Goal: Information Seeking & Learning: Learn about a topic

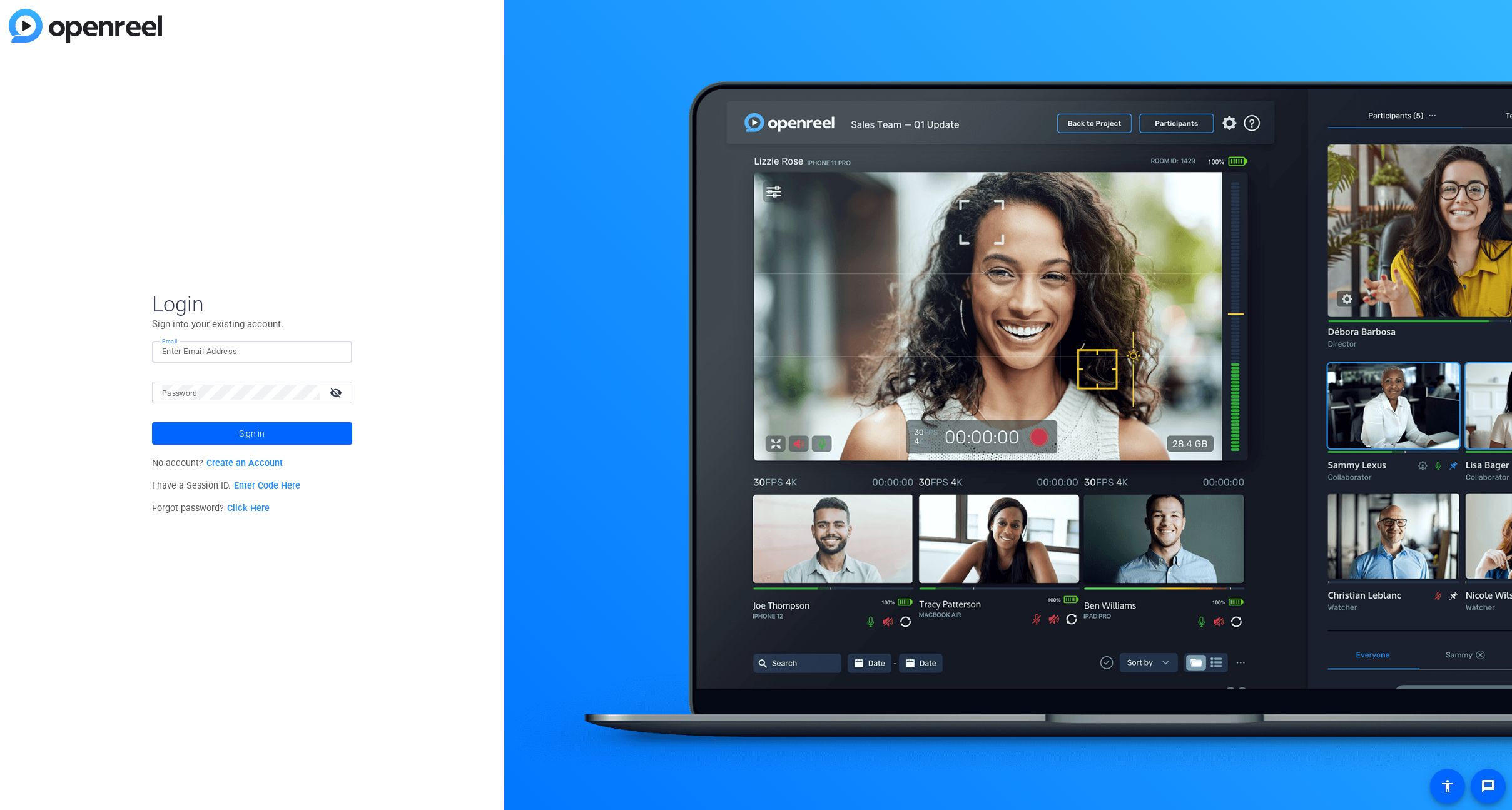
type input "[PERSON_NAME][EMAIL_ADDRESS][PERSON_NAME][DOMAIN_NAME]"
click at [258, 432] on span "Sign in" at bounding box center [252, 434] width 26 height 31
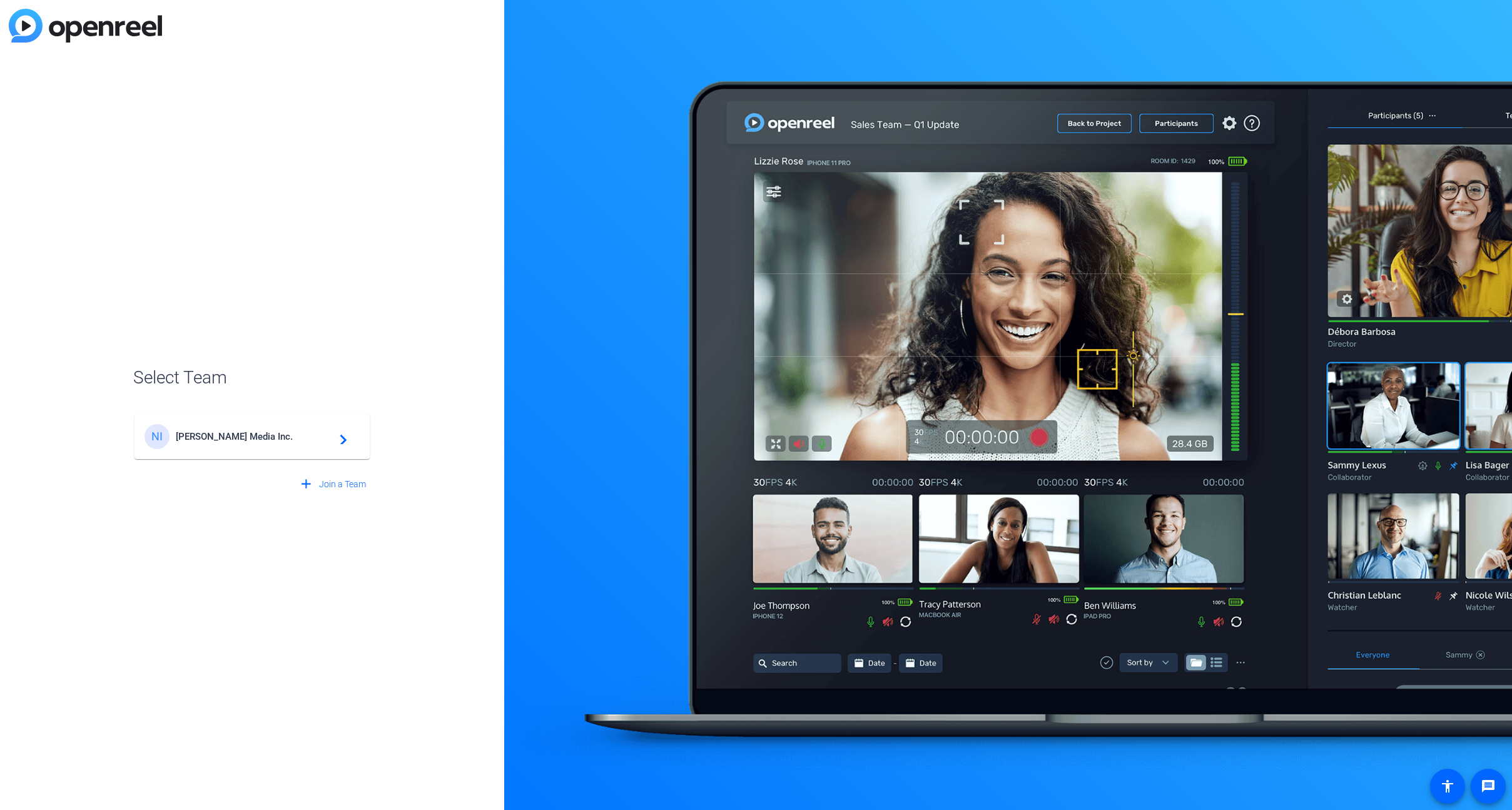
click at [257, 440] on span "[PERSON_NAME] Media Inc." at bounding box center [254, 437] width 156 height 11
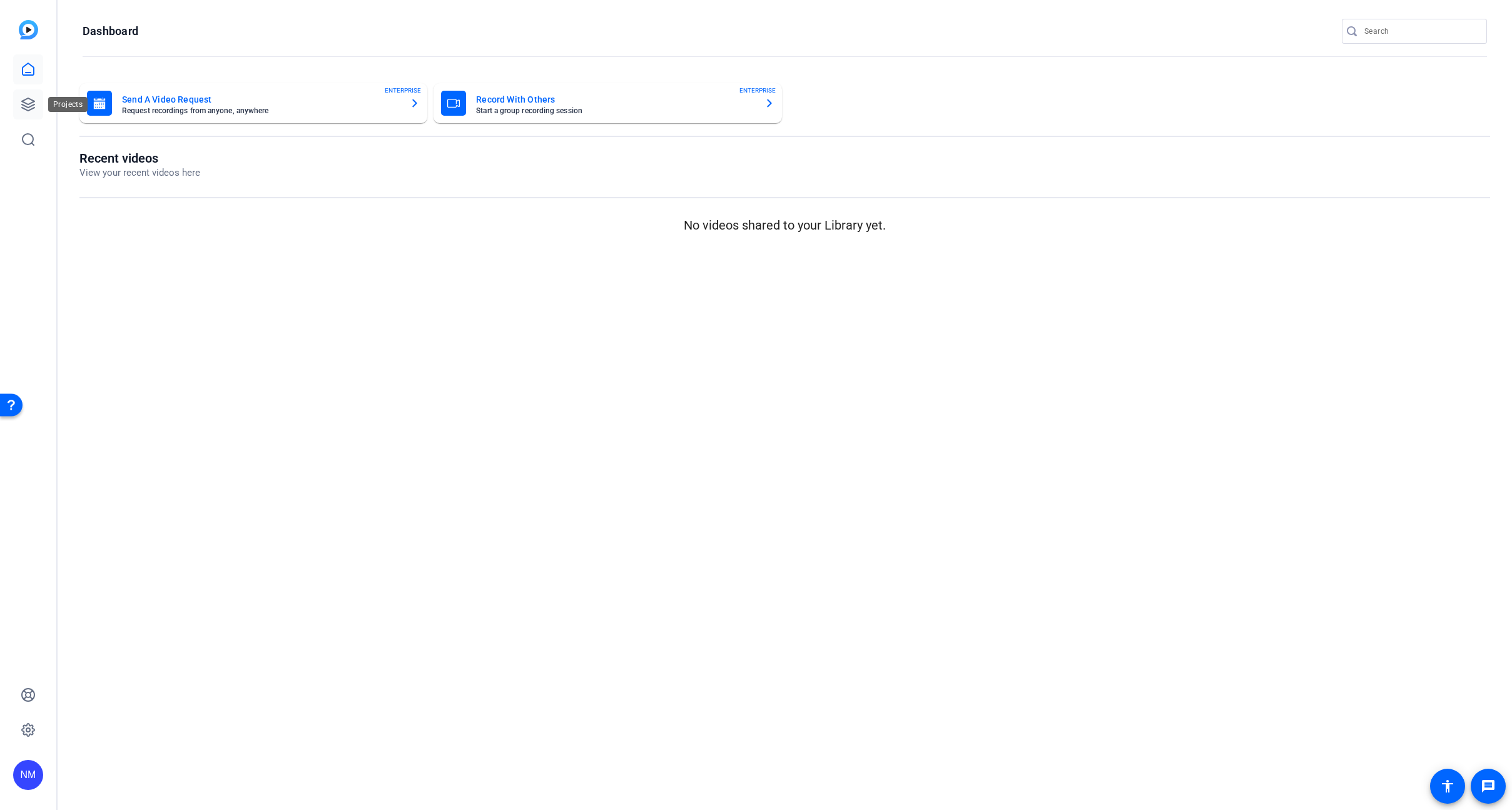
click at [21, 108] on icon at bounding box center [28, 104] width 15 height 15
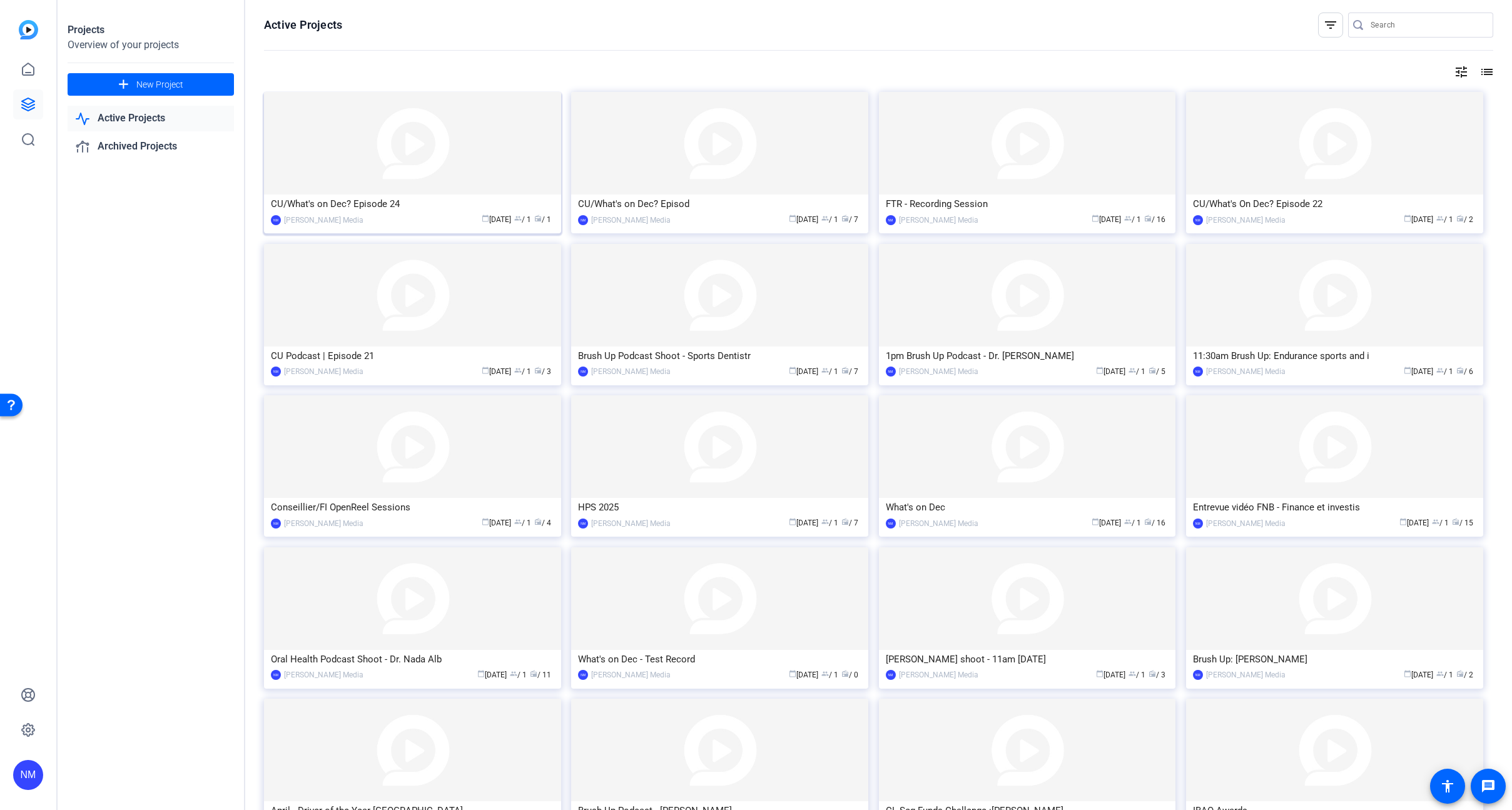
click at [372, 177] on img at bounding box center [413, 143] width 297 height 103
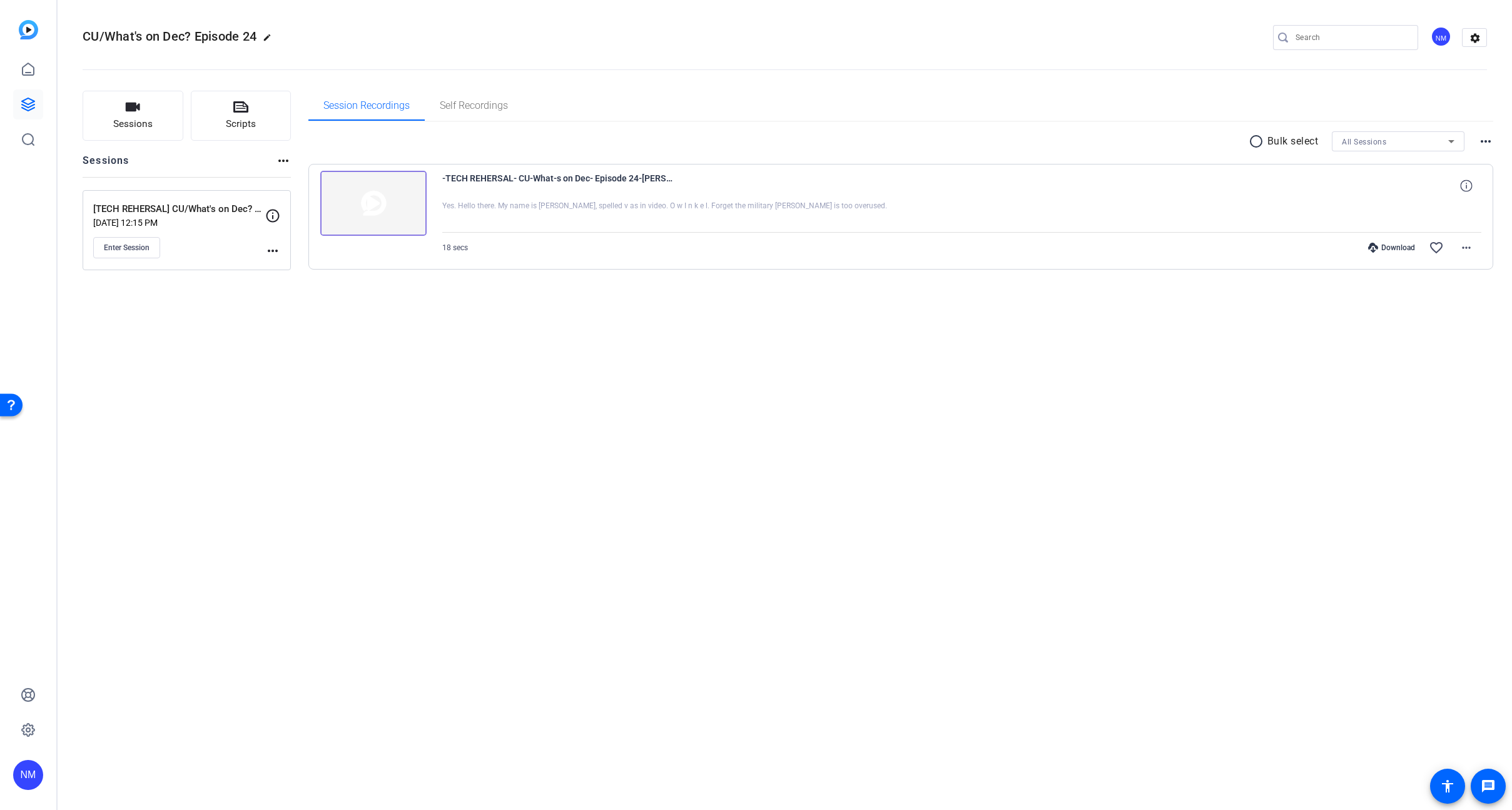
click at [367, 198] on img at bounding box center [373, 203] width 107 height 65
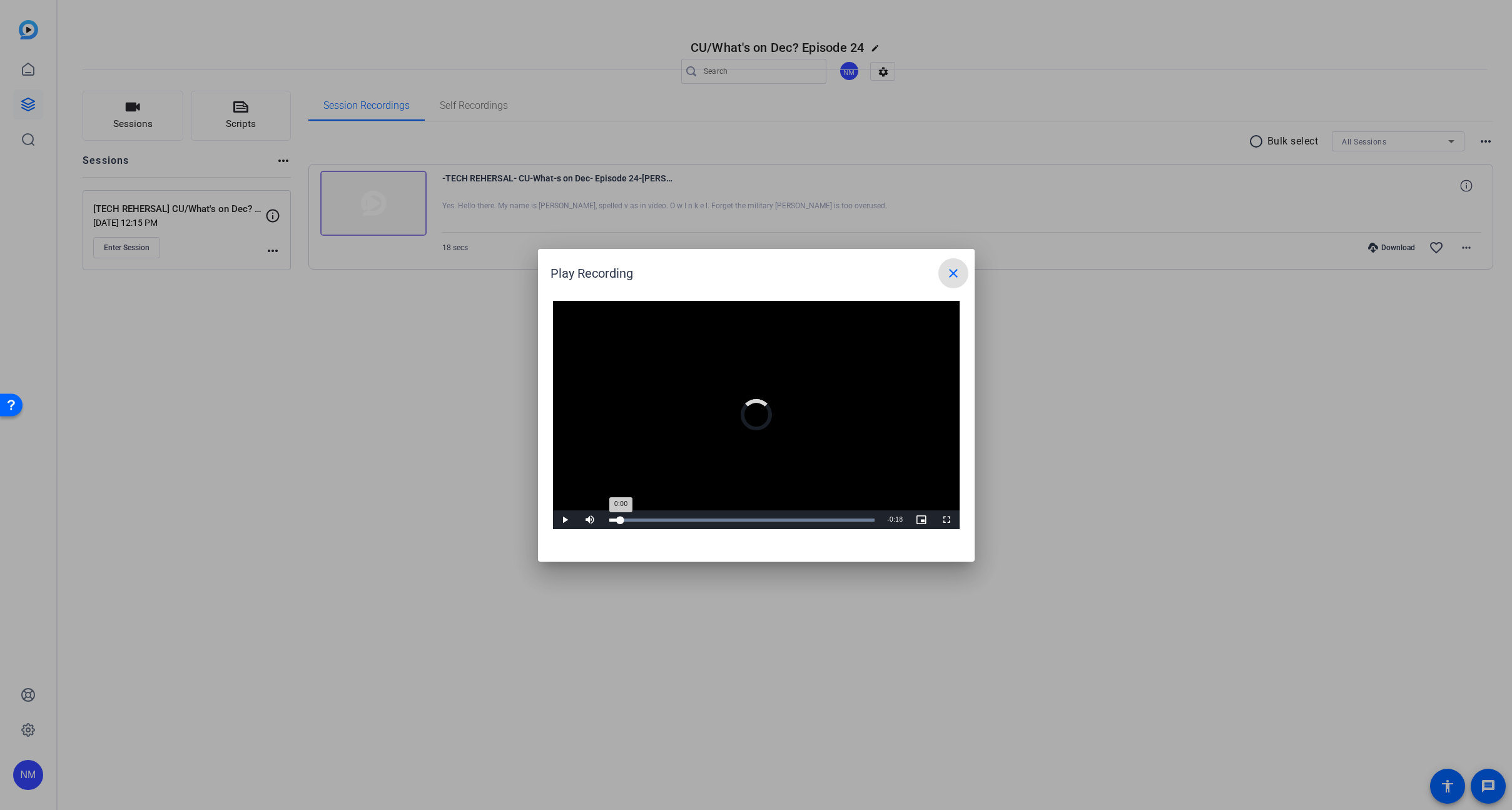
click at [621, 517] on div "Loaded : 100.00% 0:00 0:00" at bounding box center [742, 520] width 278 height 19
drag, startPoint x: 556, startPoint y: 515, endPoint x: 535, endPoint y: 506, distance: 22.8
click at [556, 520] on span "Video Player" at bounding box center [565, 520] width 25 height 0
click at [530, 504] on div at bounding box center [756, 405] width 1512 height 810
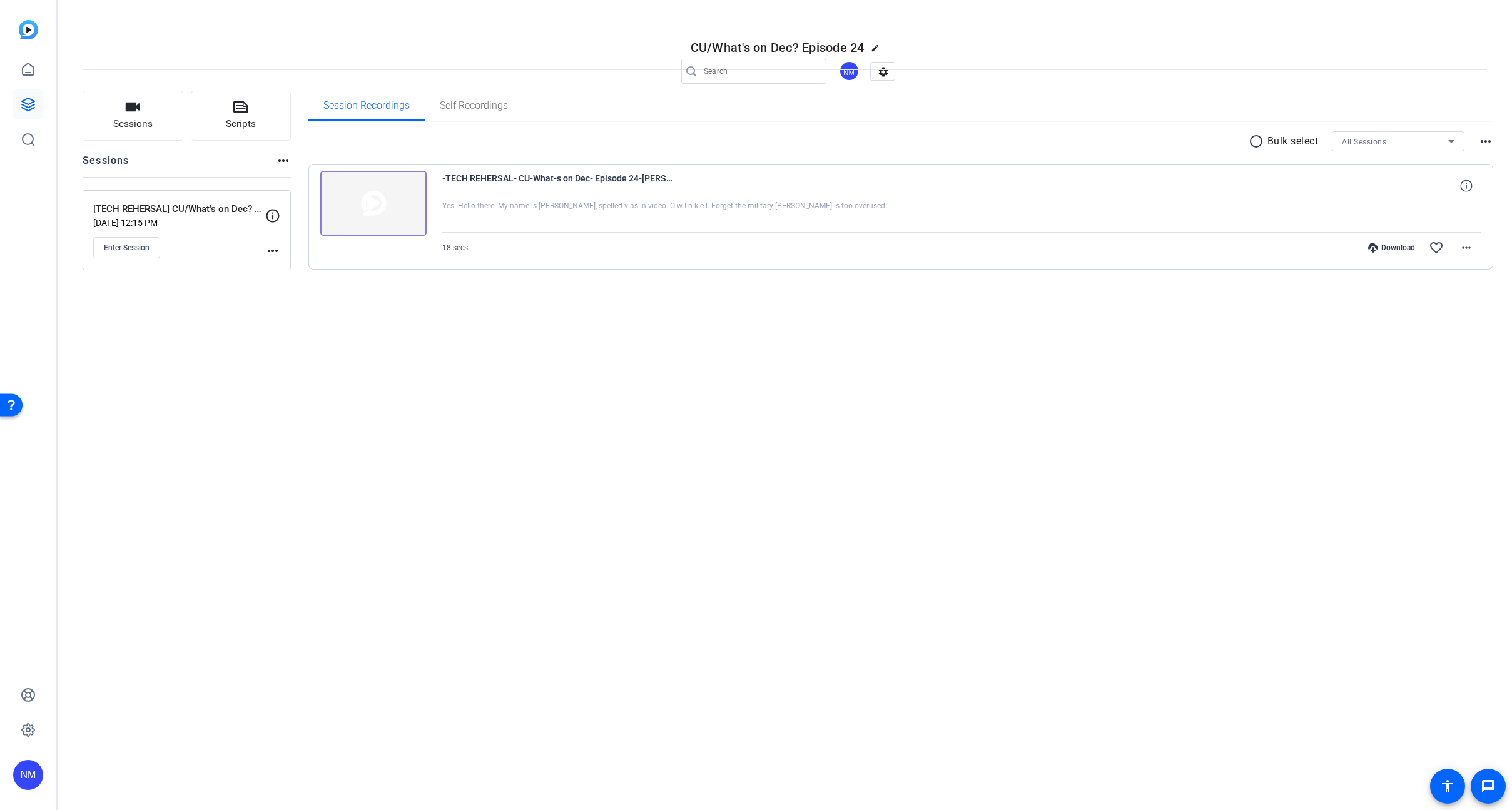
drag, startPoint x: 529, startPoint y: 506, endPoint x: 556, endPoint y: 487, distance: 33.0
click at [553, 491] on div "CU/What's on Dec? Episode 24 edit NM settings Sessions Scripts Sessions more_ho…" at bounding box center [785, 405] width 1454 height 810
click at [355, 191] on img at bounding box center [373, 203] width 107 height 65
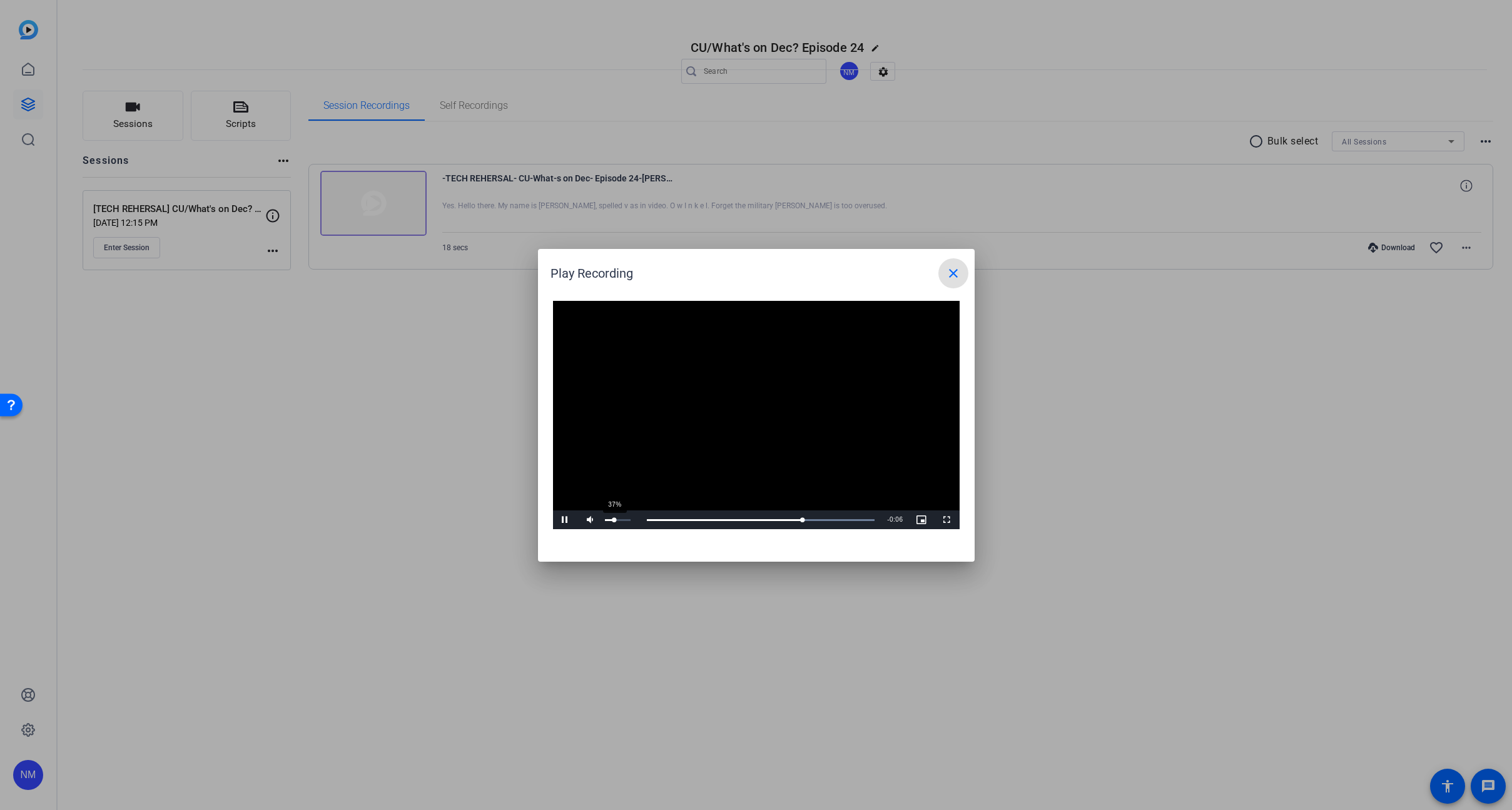
drag, startPoint x: 615, startPoint y: 520, endPoint x: 603, endPoint y: 527, distance: 13.9
click at [614, 521] on div "37%" at bounding box center [618, 520] width 26 height 2
click at [565, 520] on span "Video Player" at bounding box center [565, 520] width 25 height 0
click at [947, 520] on span "Video Player" at bounding box center [947, 520] width 25 height 0
